Goal: Obtain resource: Obtain resource

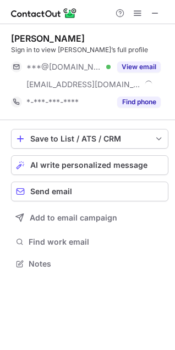
scroll to position [256, 175]
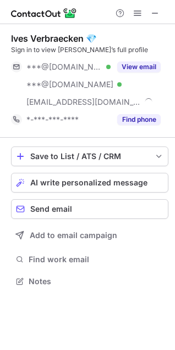
scroll to position [274, 175]
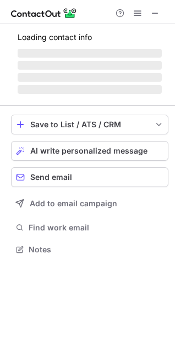
scroll to position [256, 175]
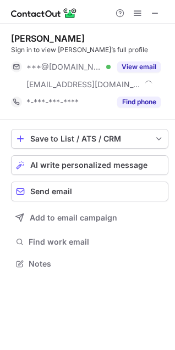
scroll to position [256, 175]
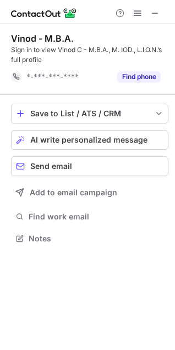
scroll to position [231, 175]
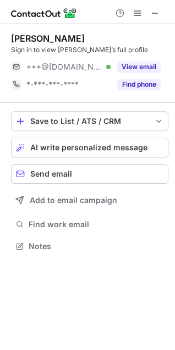
scroll to position [239, 175]
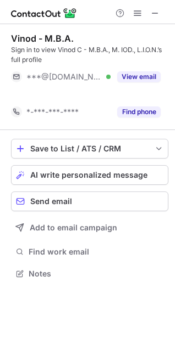
scroll to position [249, 175]
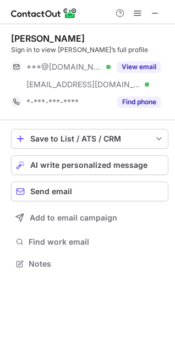
scroll to position [256, 175]
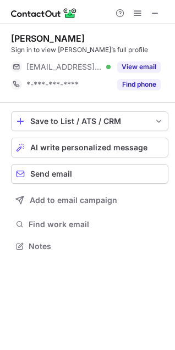
scroll to position [239, 175]
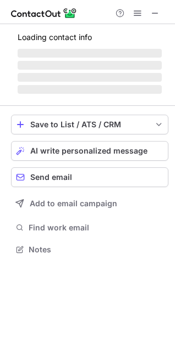
scroll to position [256, 175]
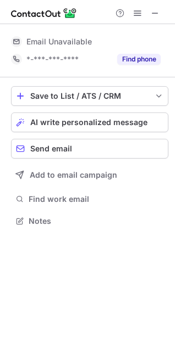
scroll to position [214, 175]
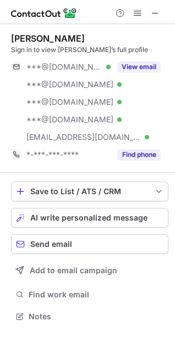
scroll to position [309, 175]
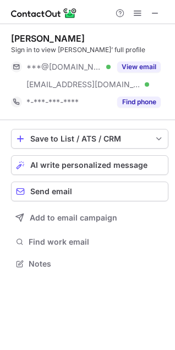
scroll to position [256, 175]
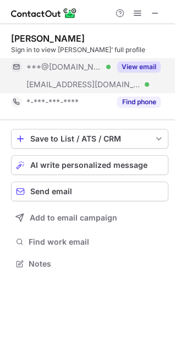
click at [138, 63] on button "View email" at bounding box center [138, 67] width 43 height 11
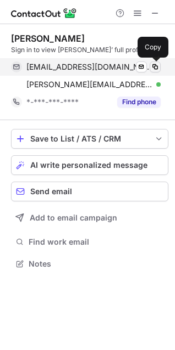
click at [155, 70] on span at bounding box center [154, 67] width 9 height 9
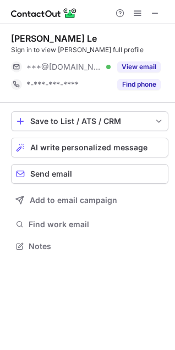
scroll to position [239, 175]
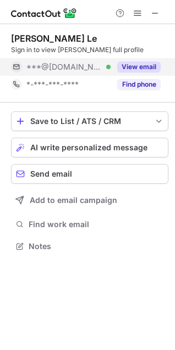
click at [128, 63] on button "View email" at bounding box center [138, 67] width 43 height 11
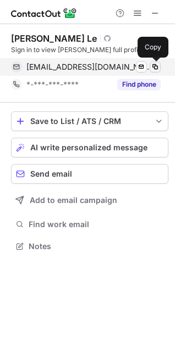
click at [158, 64] on span at bounding box center [154, 67] width 9 height 9
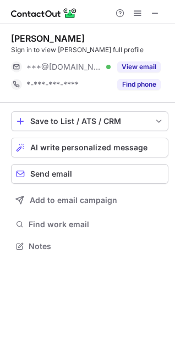
scroll to position [239, 175]
